Goal: Transaction & Acquisition: Purchase product/service

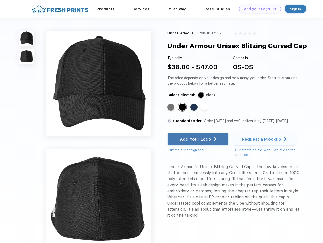
click at [258, 9] on link "Add your Logo Design Tool" at bounding box center [260, 9] width 42 height 9
click at [0, 0] on div "Design Tool" at bounding box center [0, 0] width 0 height 0
click at [272, 9] on link "Add your Logo Design Tool" at bounding box center [260, 9] width 42 height 9
click at [27, 38] on img at bounding box center [26, 38] width 15 height 15
click at [27, 57] on img at bounding box center [26, 56] width 15 height 15
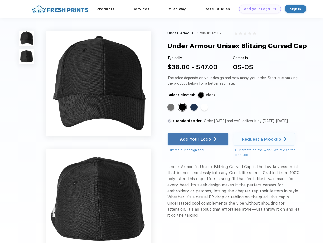
click at [171, 108] on div "Standard Color" at bounding box center [170, 107] width 7 height 7
click at [183, 108] on div "Standard Color" at bounding box center [182, 107] width 7 height 7
click at [194, 108] on div "Standard Color" at bounding box center [193, 107] width 7 height 7
click at [205, 108] on div "Standard Color" at bounding box center [204, 107] width 7 height 7
click at [199, 139] on div "Add Your Logo" at bounding box center [195, 139] width 31 height 5
